Goal: Navigation & Orientation: Find specific page/section

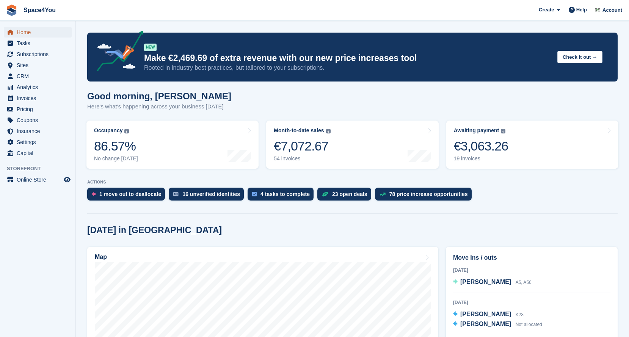
click at [28, 32] on span "Home" at bounding box center [39, 32] width 45 height 11
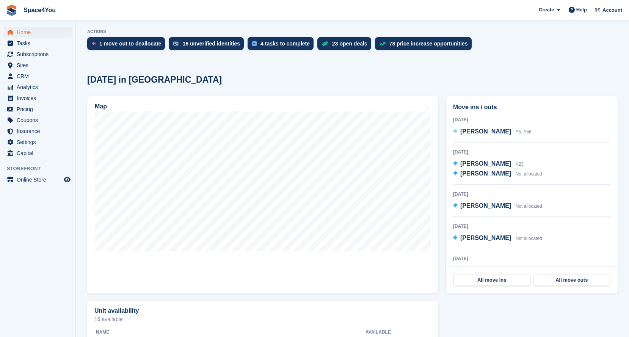
scroll to position [156, 0]
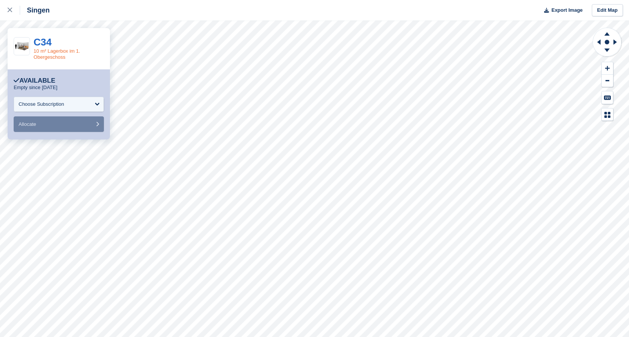
click at [57, 53] on link "10 m² Lagerbox im 1. Obergeschoss" at bounding box center [57, 54] width 47 height 12
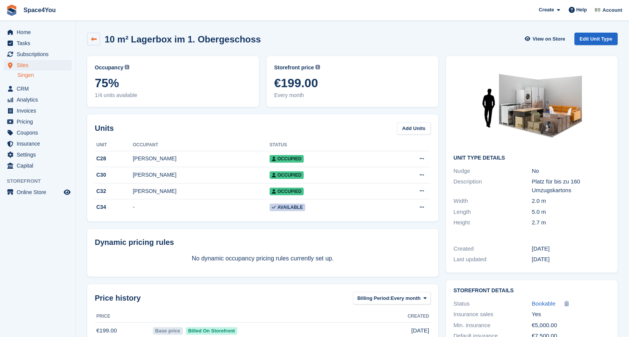
click at [91, 35] on link at bounding box center [93, 39] width 13 height 13
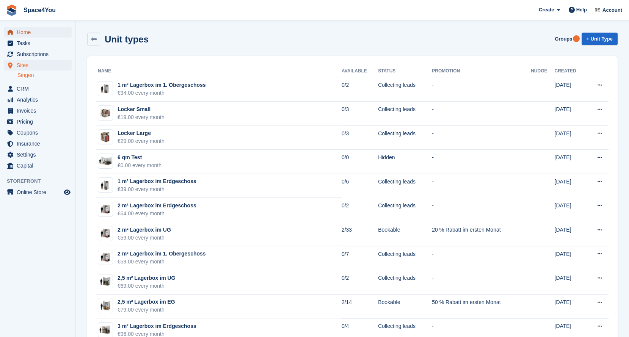
click at [24, 31] on span "Home" at bounding box center [39, 32] width 45 height 11
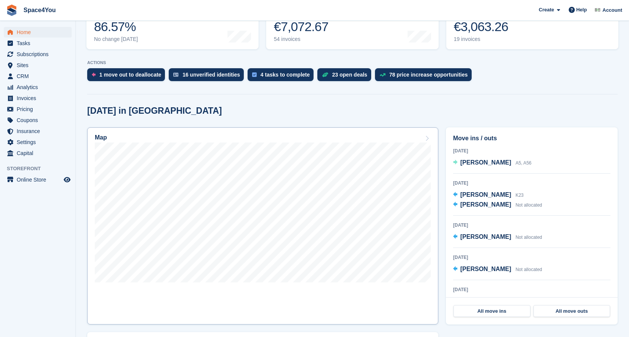
scroll to position [133, 0]
